Goal: Transaction & Acquisition: Book appointment/travel/reservation

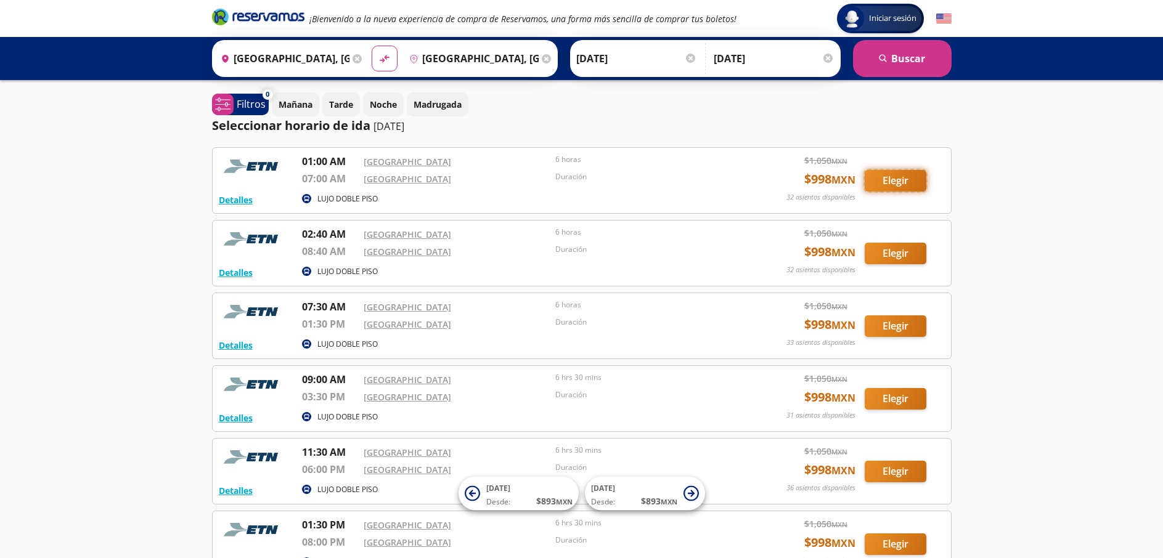
click at [893, 175] on button "Elegir" at bounding box center [896, 181] width 62 height 22
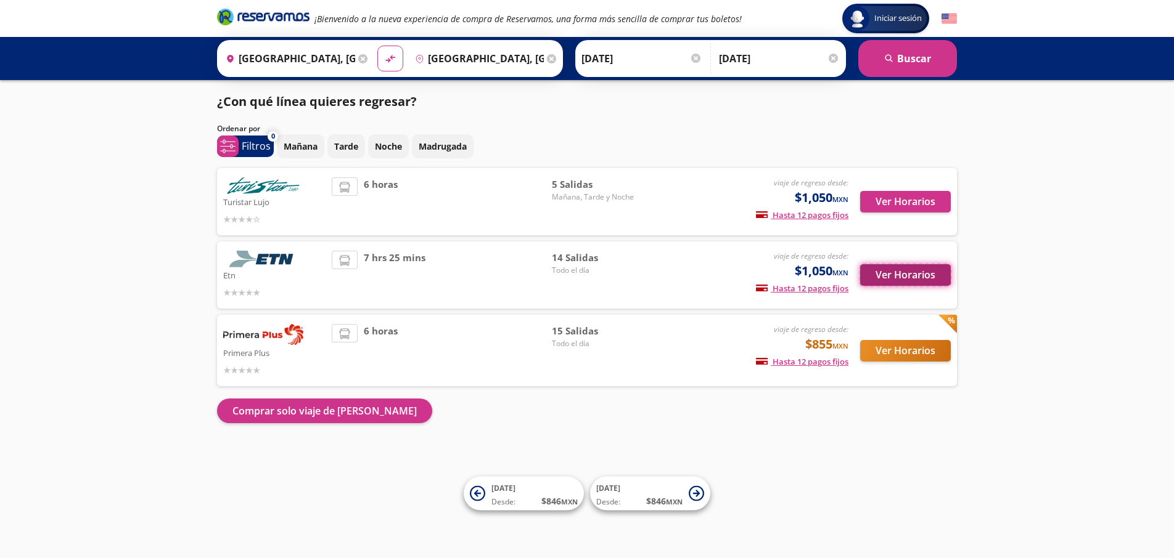
click at [894, 277] on button "Ver Horarios" at bounding box center [905, 275] width 91 height 22
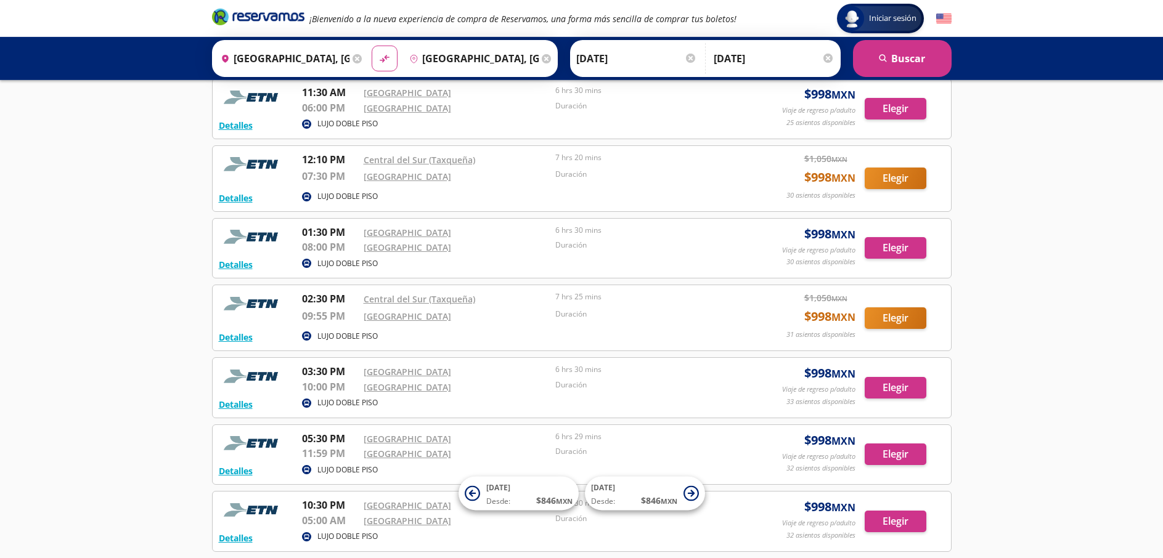
scroll to position [440, 0]
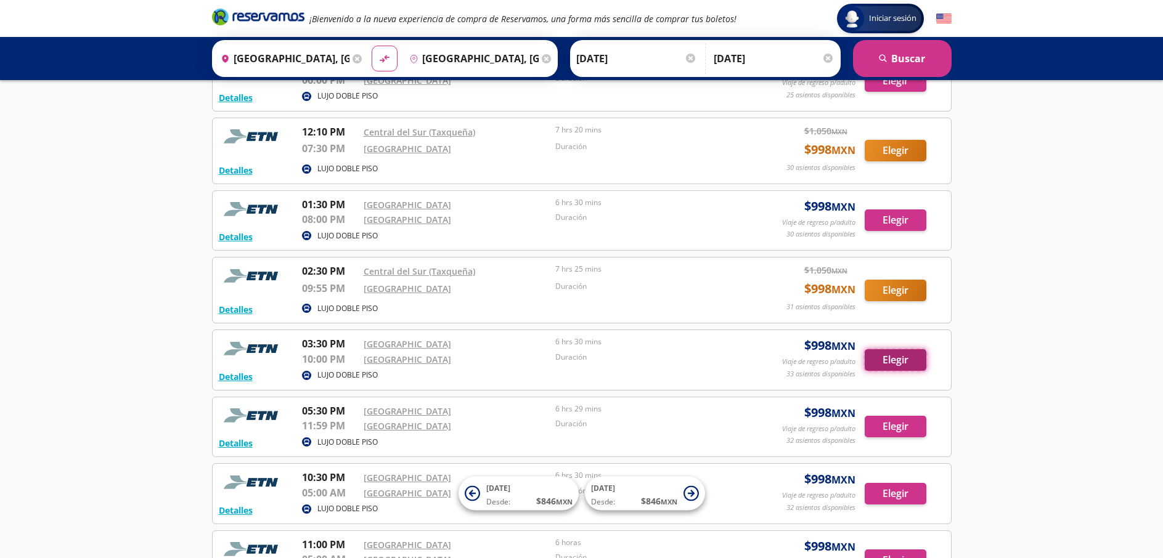
click at [890, 359] on button "Elegir" at bounding box center [896, 360] width 62 height 22
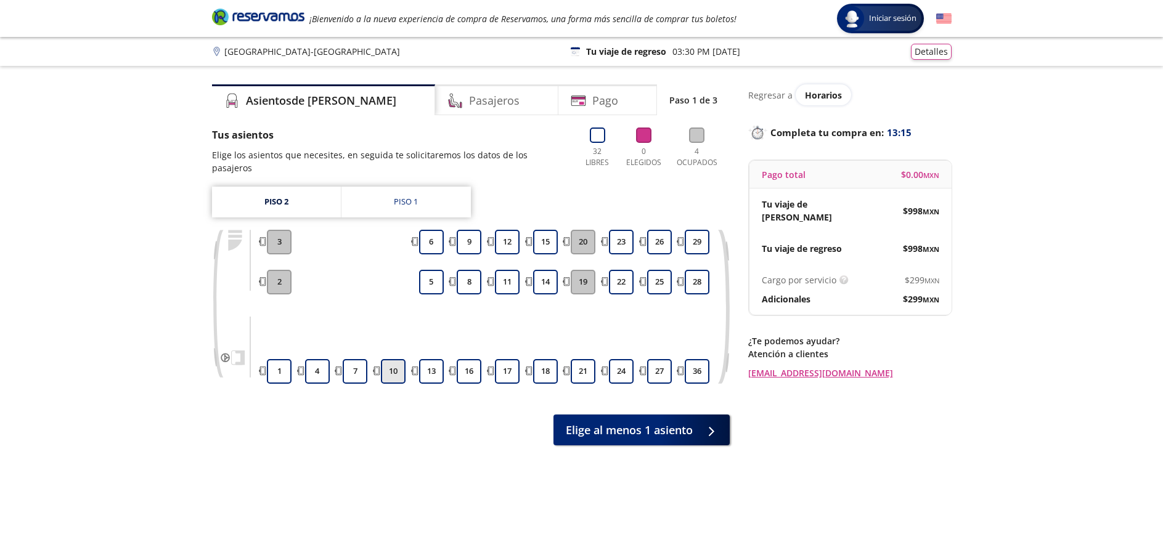
click at [394, 364] on button "10" at bounding box center [393, 371] width 25 height 25
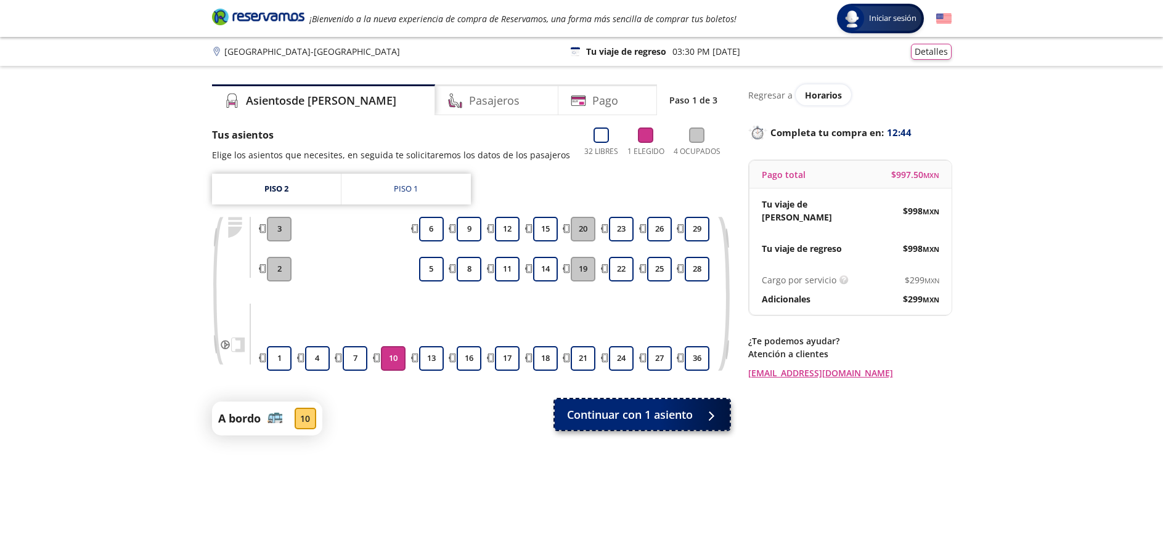
click at [716, 417] on div at bounding box center [708, 414] width 18 height 15
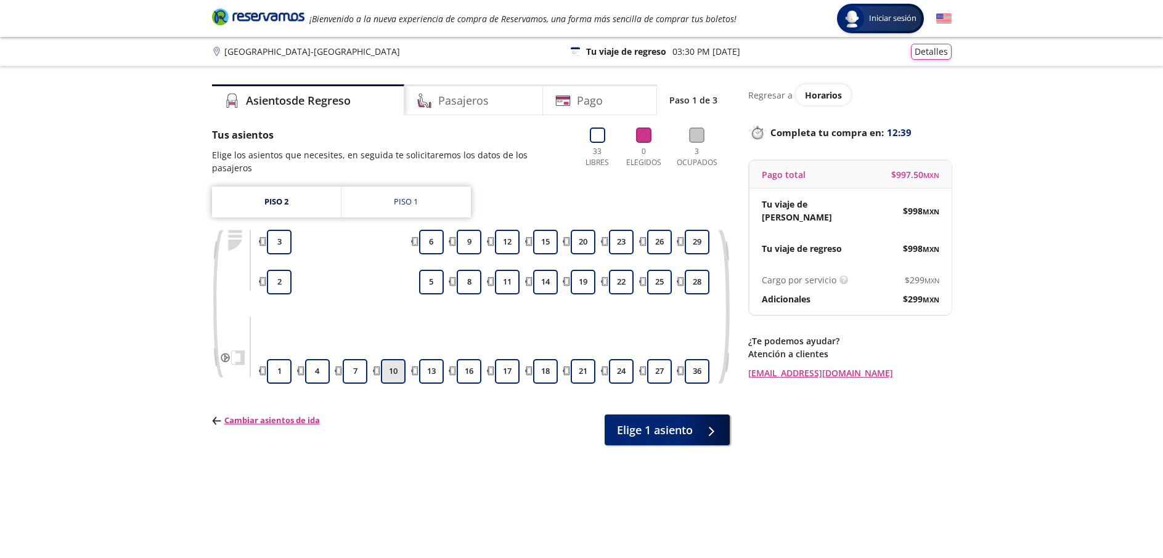
click at [393, 361] on button "10" at bounding box center [393, 371] width 25 height 25
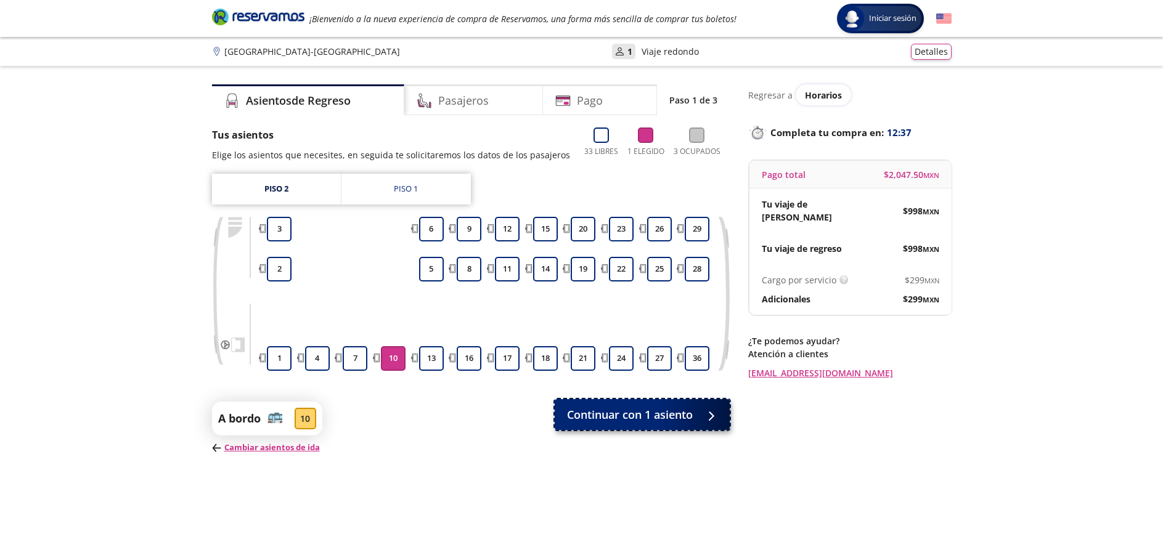
click at [611, 420] on span "Continuar con 1 asiento" at bounding box center [630, 415] width 126 height 17
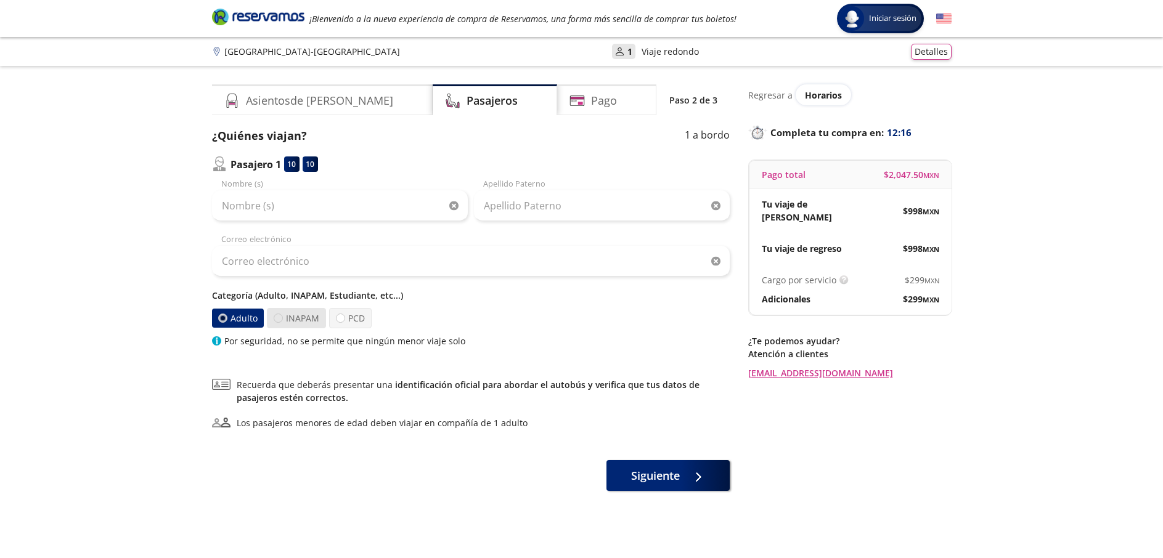
click at [278, 319] on div at bounding box center [278, 318] width 9 height 9
click at [278, 319] on input "INAPAM" at bounding box center [278, 318] width 8 height 8
radio input "true"
radio input "false"
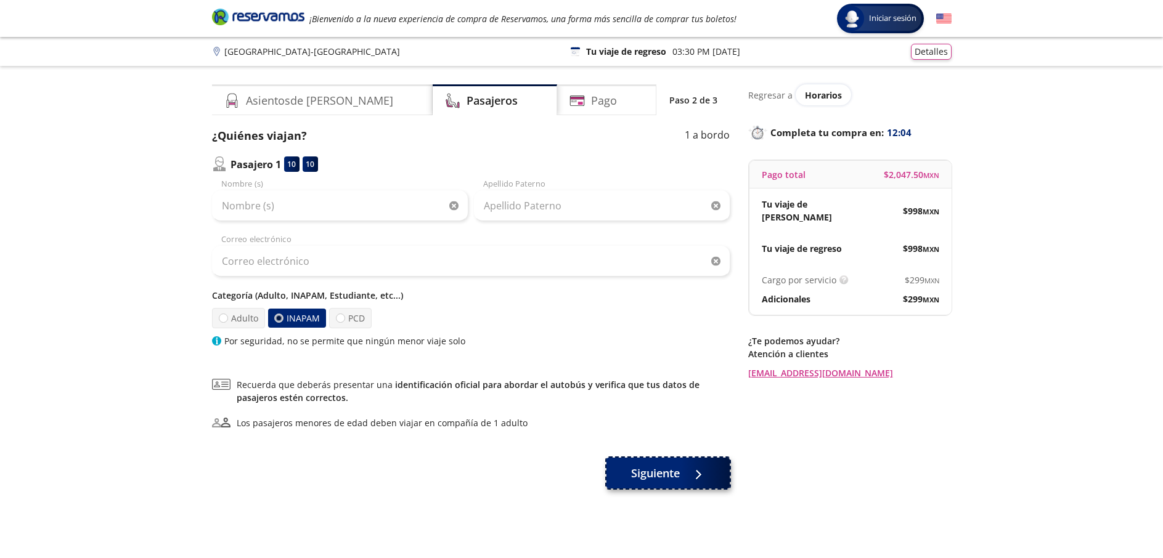
click at [643, 466] on button "Siguiente" at bounding box center [667, 473] width 123 height 31
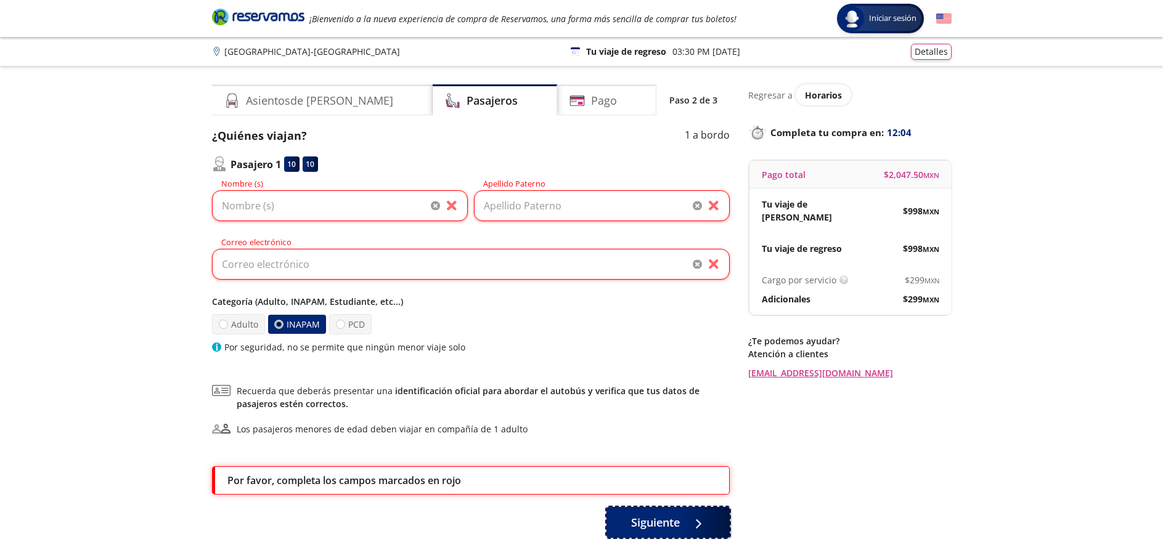
scroll to position [81, 0]
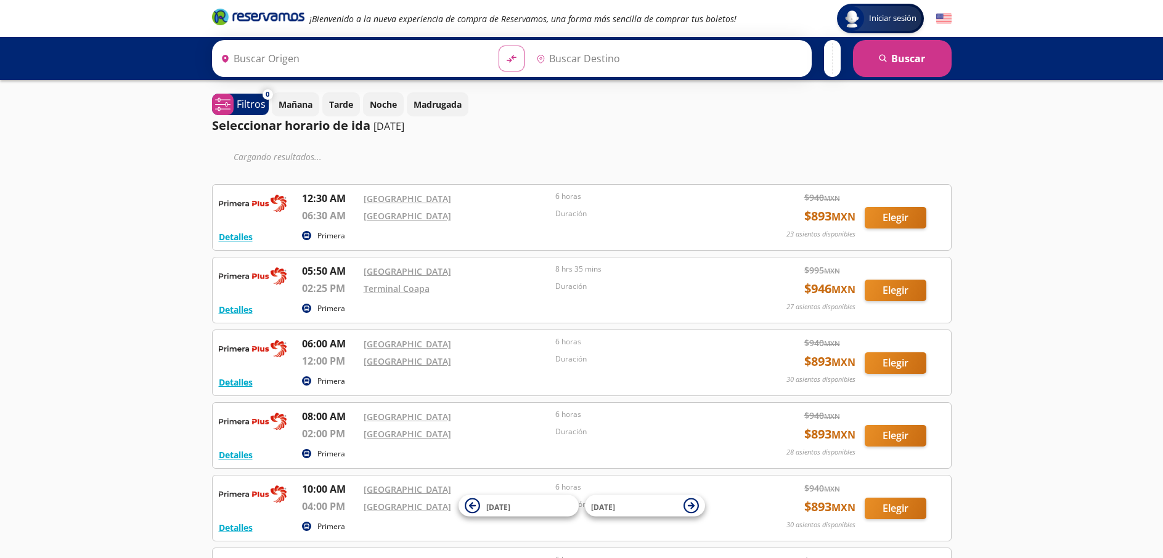
type input "[GEOGRAPHIC_DATA], [GEOGRAPHIC_DATA]"
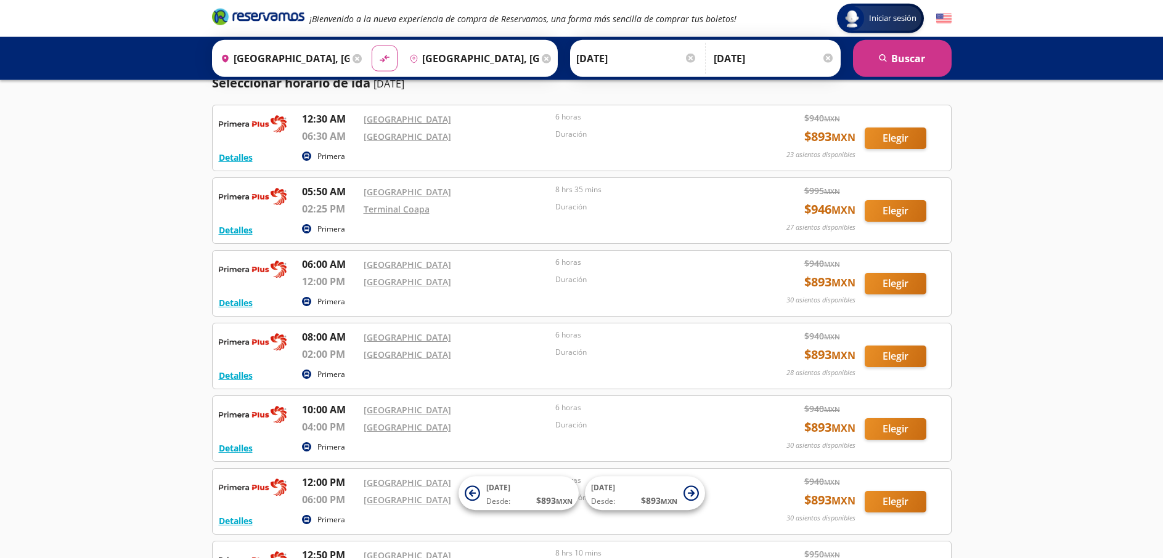
scroll to position [63, 0]
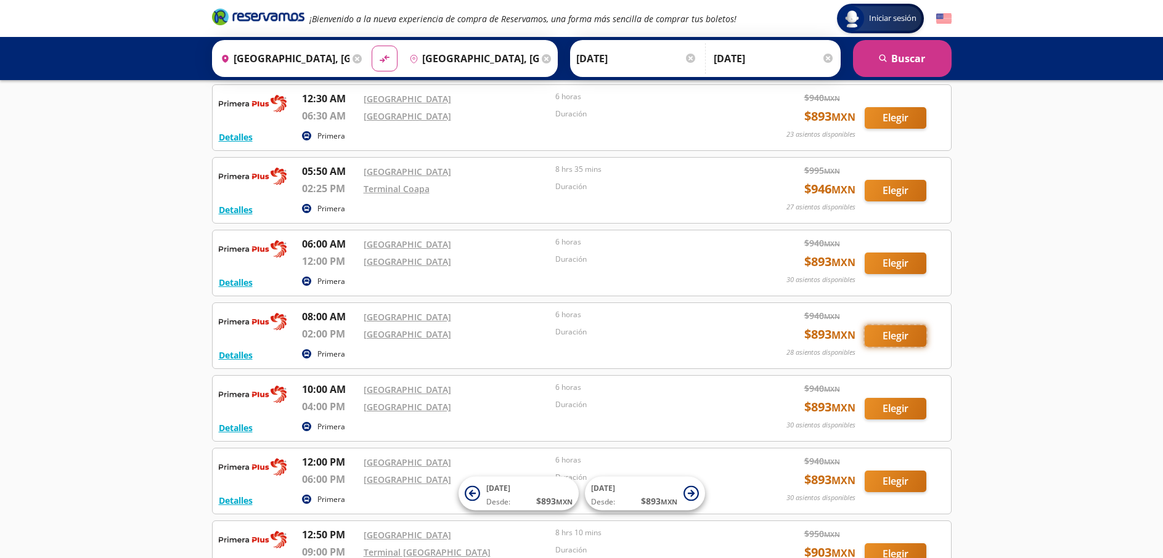
click at [883, 336] on button "Elegir" at bounding box center [896, 336] width 62 height 22
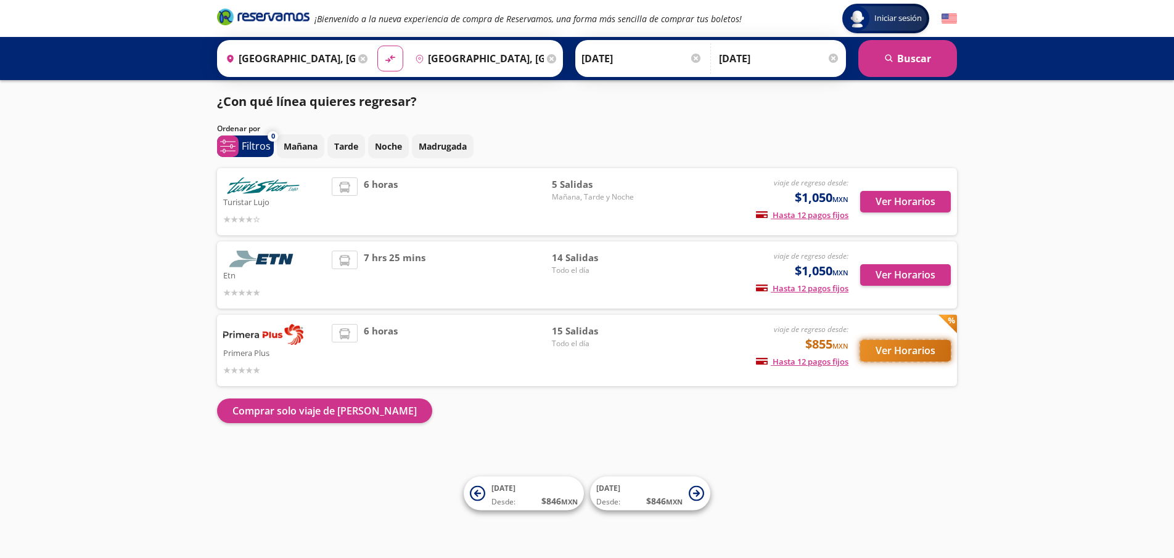
click at [889, 347] on button "Ver Horarios" at bounding box center [905, 351] width 91 height 22
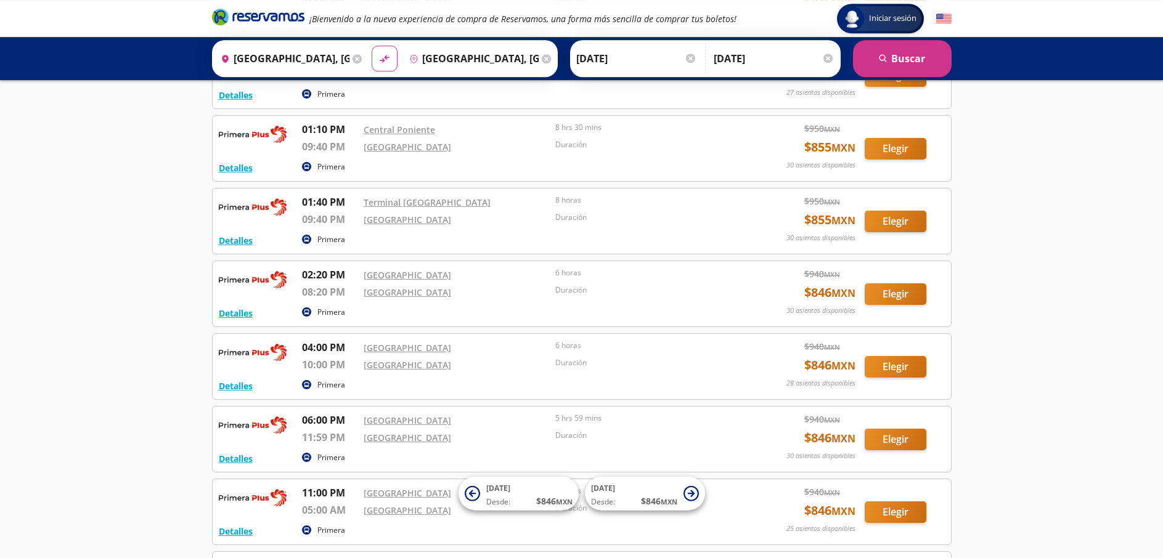
scroll to position [566, 0]
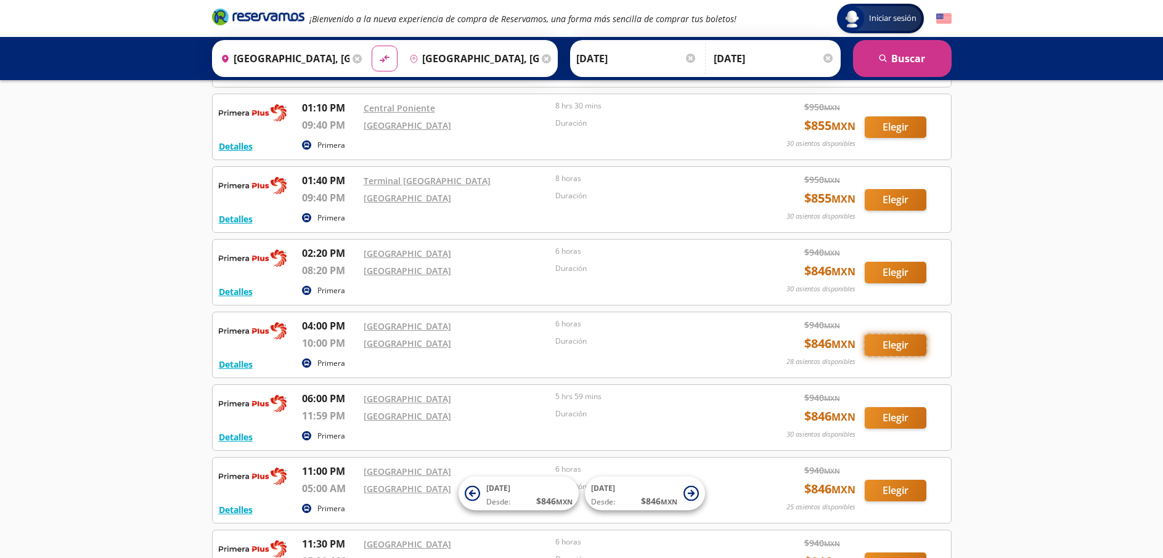
click at [894, 345] on button "Elegir" at bounding box center [896, 346] width 62 height 22
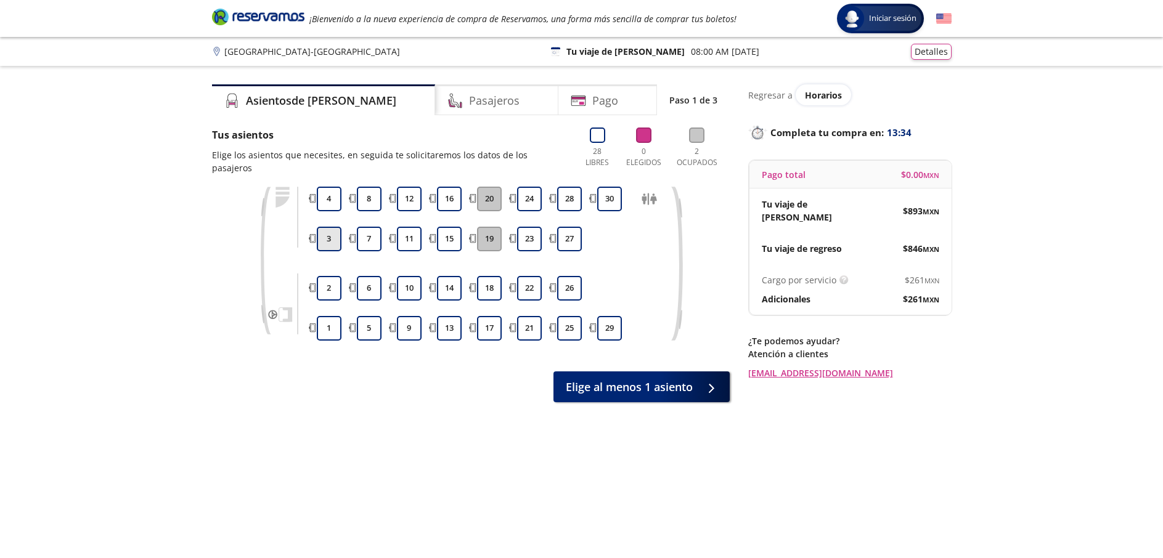
click at [328, 230] on button "3" at bounding box center [329, 239] width 25 height 25
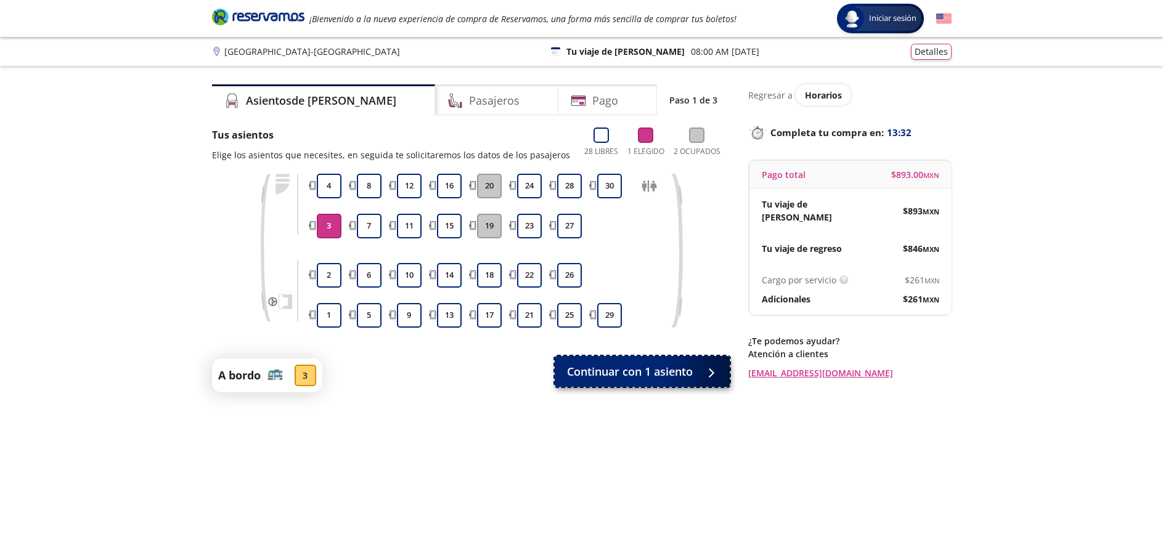
click at [611, 375] on span "Continuar con 1 asiento" at bounding box center [630, 372] width 126 height 17
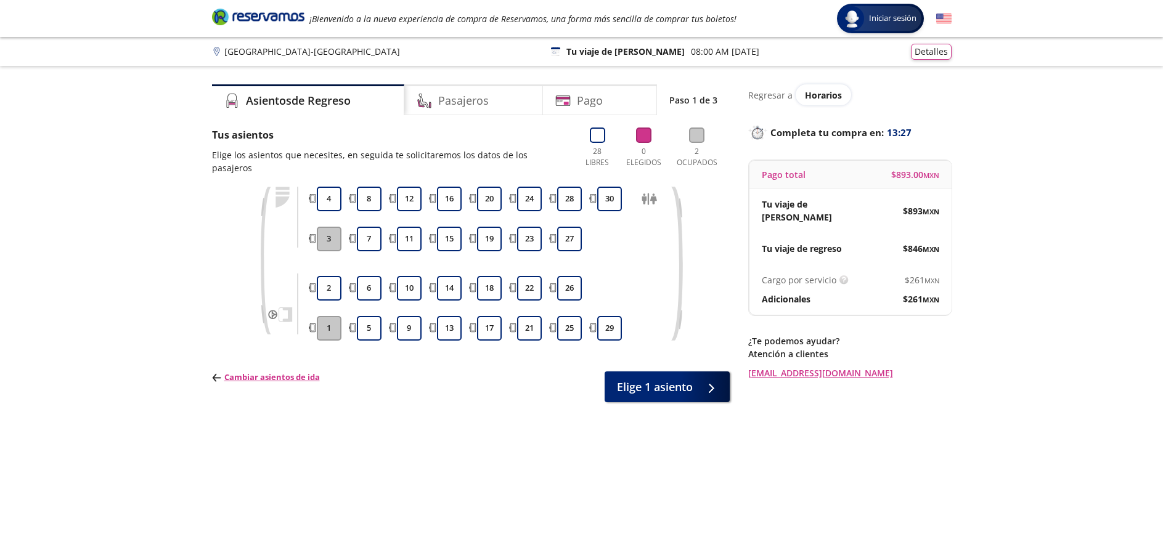
click at [330, 227] on button "3" at bounding box center [329, 239] width 25 height 25
click at [676, 377] on span "Elige 1 asiento" at bounding box center [655, 385] width 76 height 17
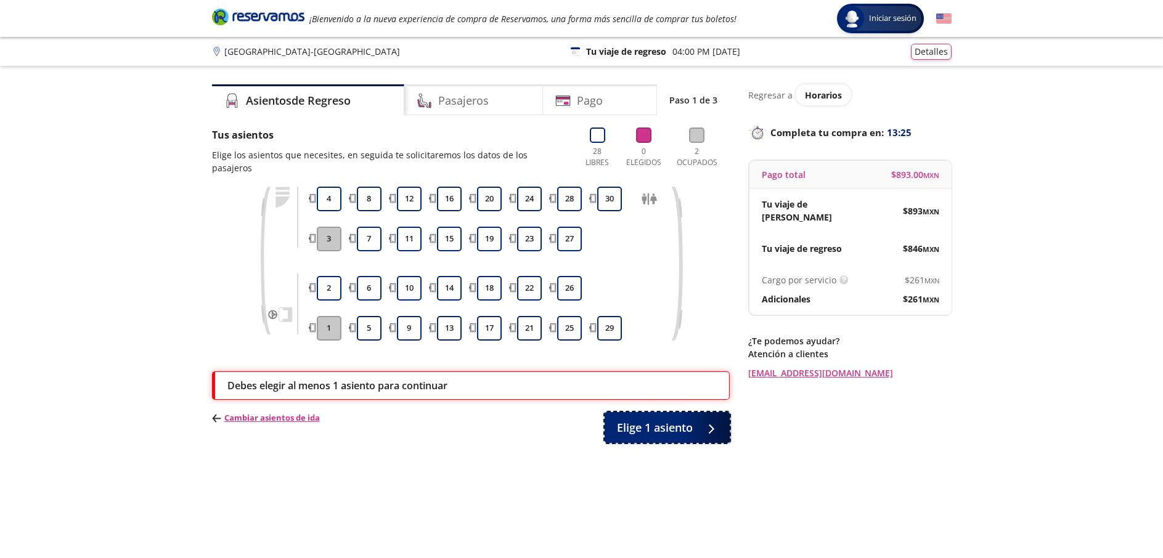
scroll to position [81, 0]
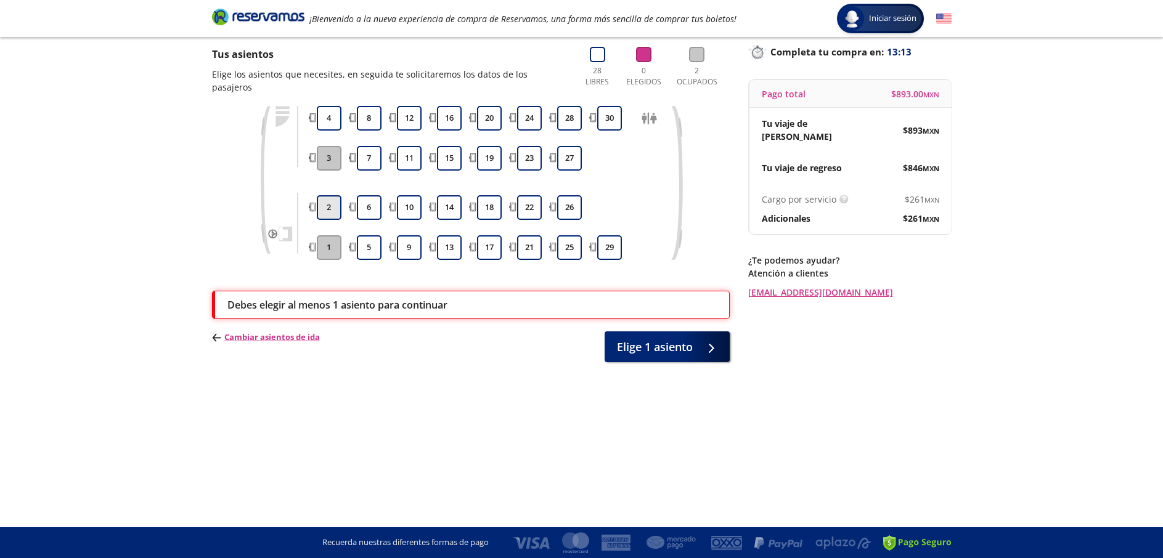
click at [325, 195] on button "2" at bounding box center [329, 207] width 25 height 25
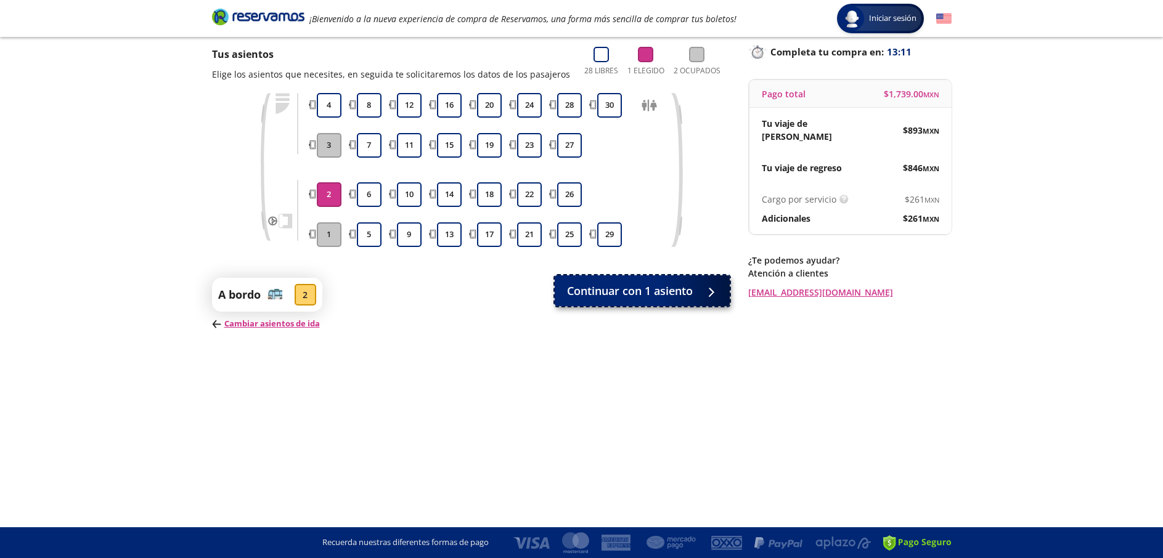
click at [654, 281] on button "Continuar con 1 asiento" at bounding box center [642, 291] width 175 height 31
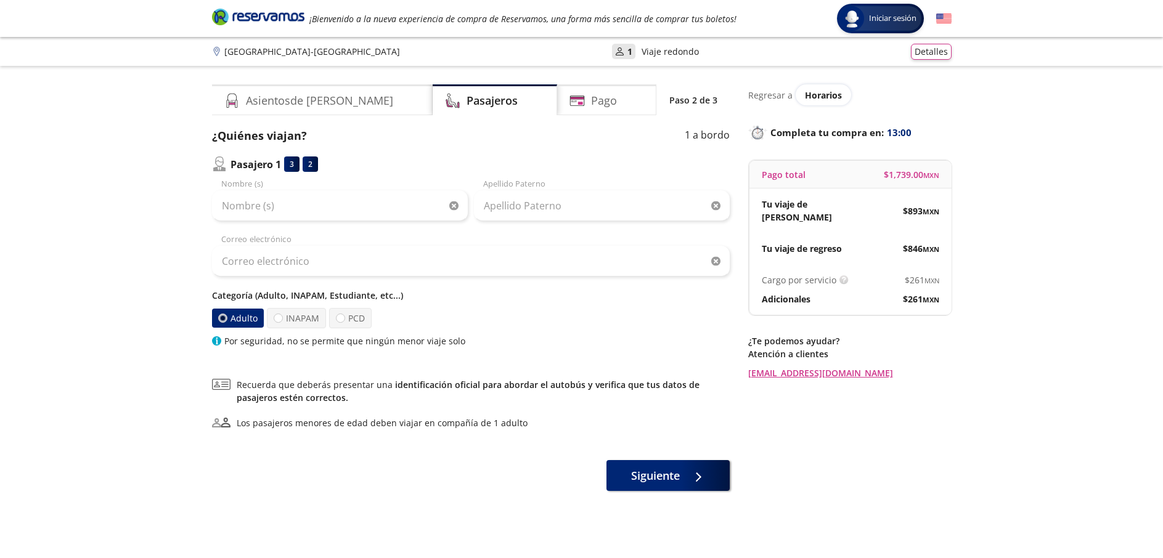
click at [277, 165] on p "Pasajero 1" at bounding box center [256, 164] width 51 height 15
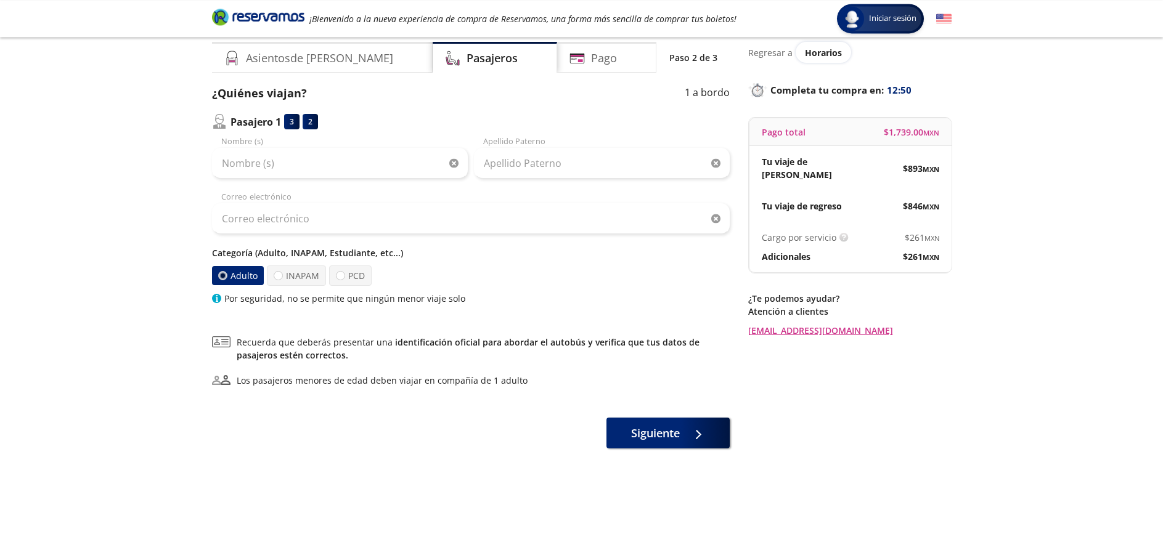
scroll to position [63, 0]
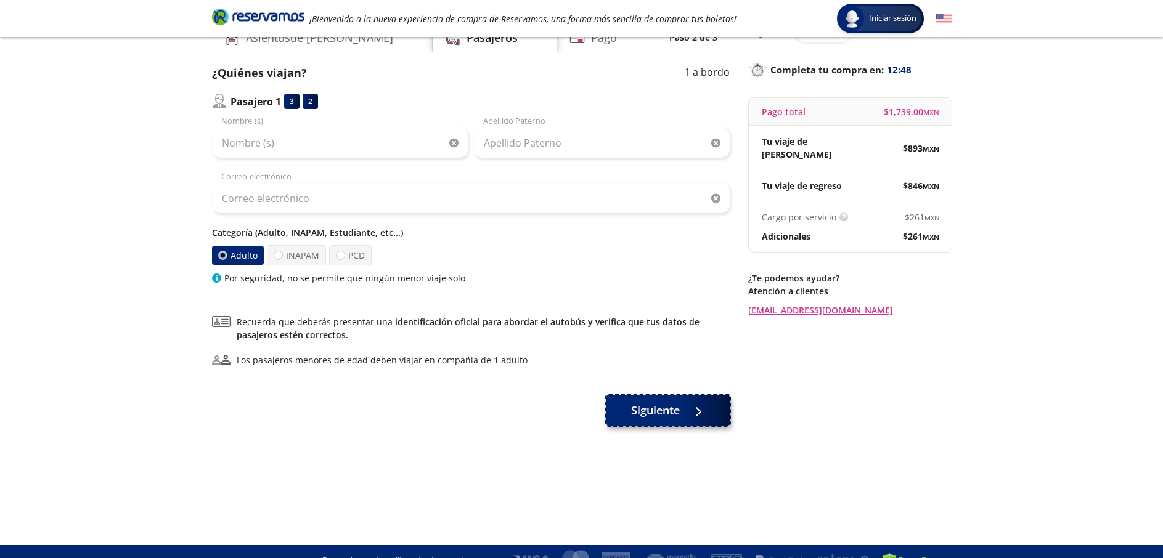
click at [684, 414] on button "Siguiente" at bounding box center [667, 410] width 123 height 31
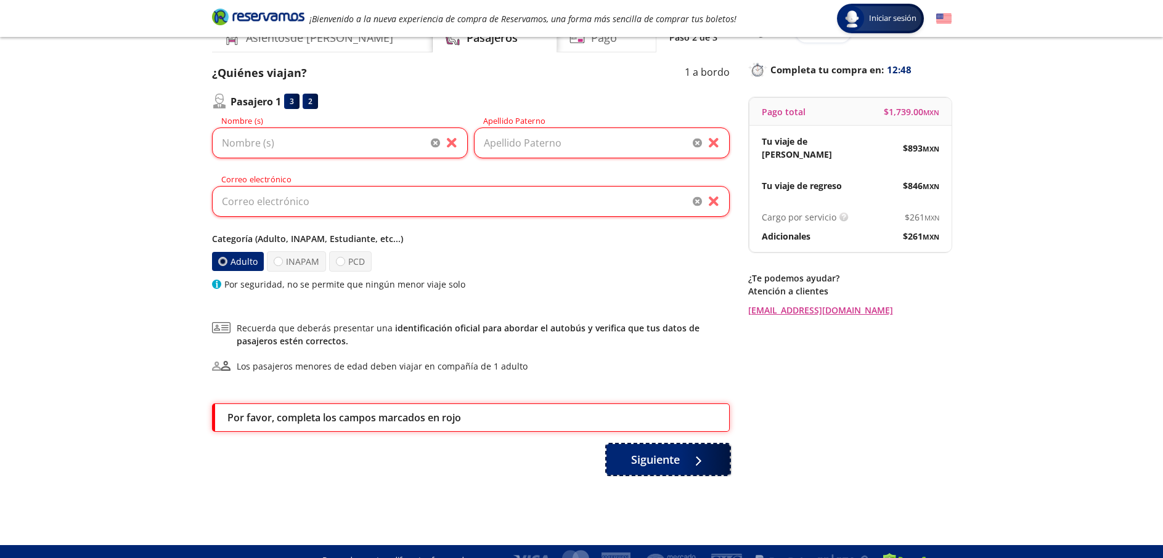
scroll to position [81, 0]
